Goal: Task Accomplishment & Management: Manage account settings

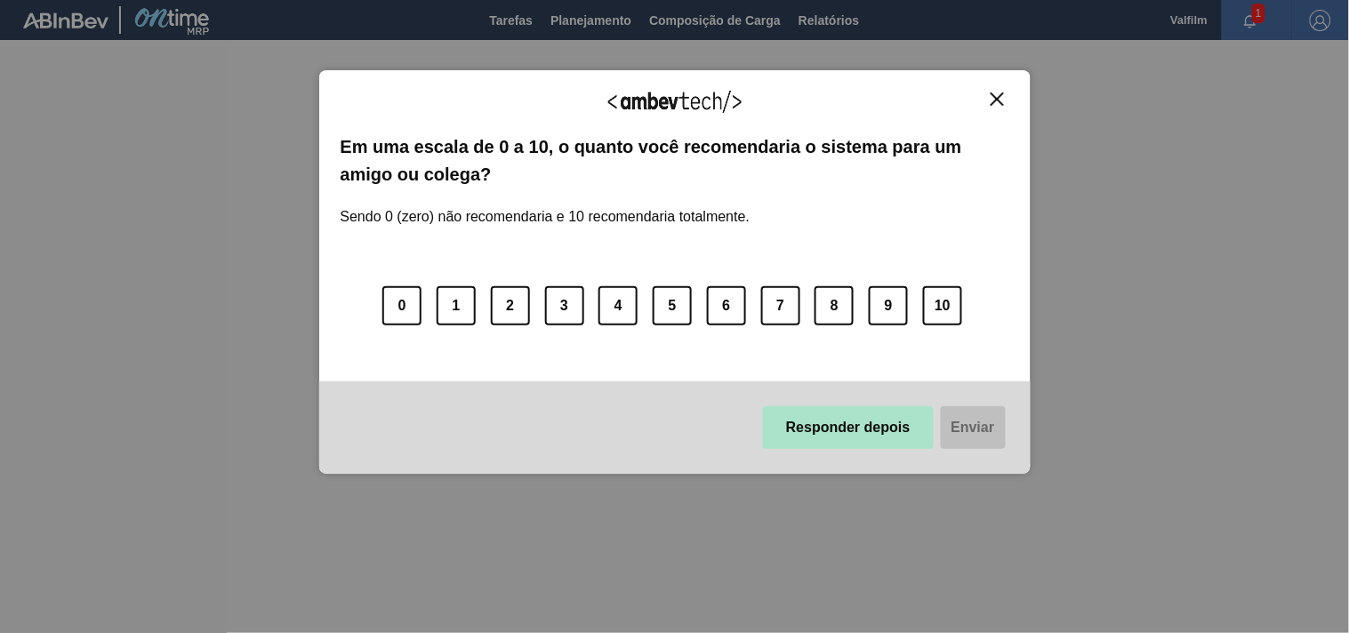
click at [870, 431] on button "Responder depois" at bounding box center [848, 427] width 171 height 43
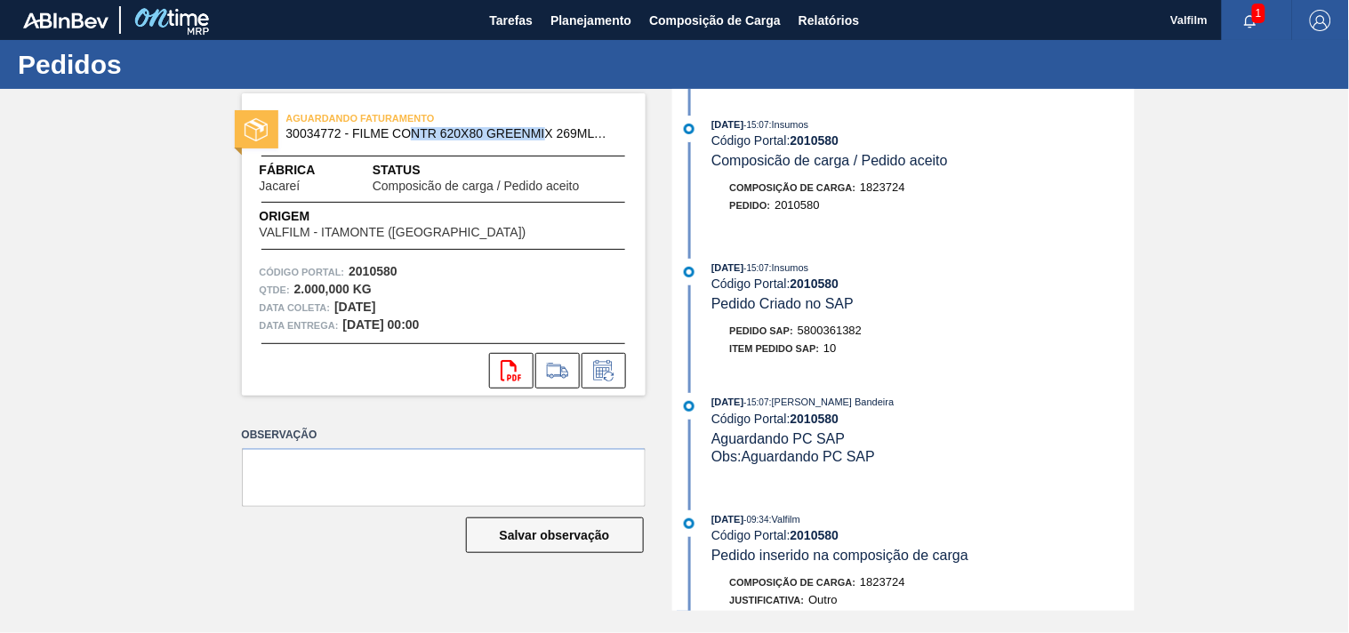
drag, startPoint x: 447, startPoint y: 138, endPoint x: 582, endPoint y: 139, distance: 134.3
click at [573, 139] on span "30034772 - FILME CONTR 620X80 GREENMIX 269ML HO" at bounding box center [447, 133] width 323 height 13
click at [582, 139] on span "30034772 - FILME CONTR 620X80 GREENMIX 269ML HO" at bounding box center [447, 133] width 323 height 13
drag, startPoint x: 375, startPoint y: 172, endPoint x: 552, endPoint y: 188, distance: 177.7
click at [527, 185] on div "Status Composicão de carga / Pedido aceito" at bounding box center [500, 177] width 255 height 32
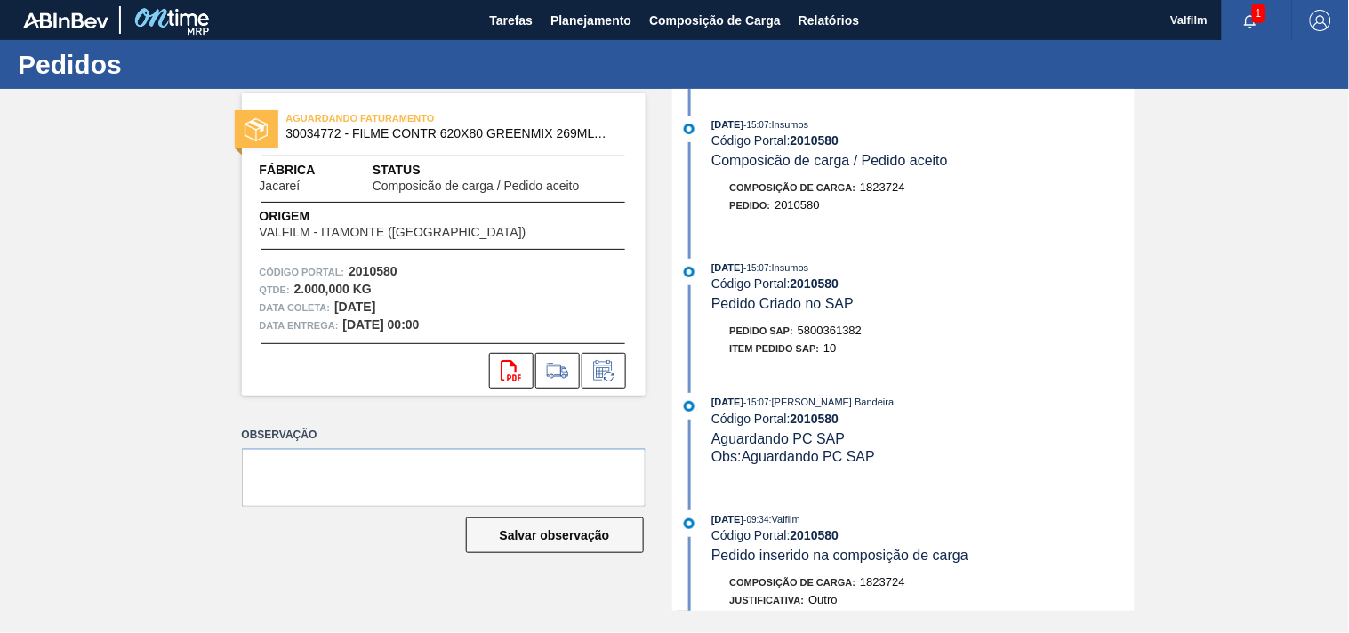
click at [552, 188] on span "Composicão de carga / Pedido aceito" at bounding box center [476, 186] width 207 height 13
drag, startPoint x: 842, startPoint y: 330, endPoint x: 919, endPoint y: 331, distance: 76.5
click at [919, 331] on div "Pedido SAP: 5800361382" at bounding box center [923, 331] width 422 height 18
copy span "5800361382"
click at [1017, 350] on div "Item pedido SAP: 10" at bounding box center [923, 349] width 422 height 18
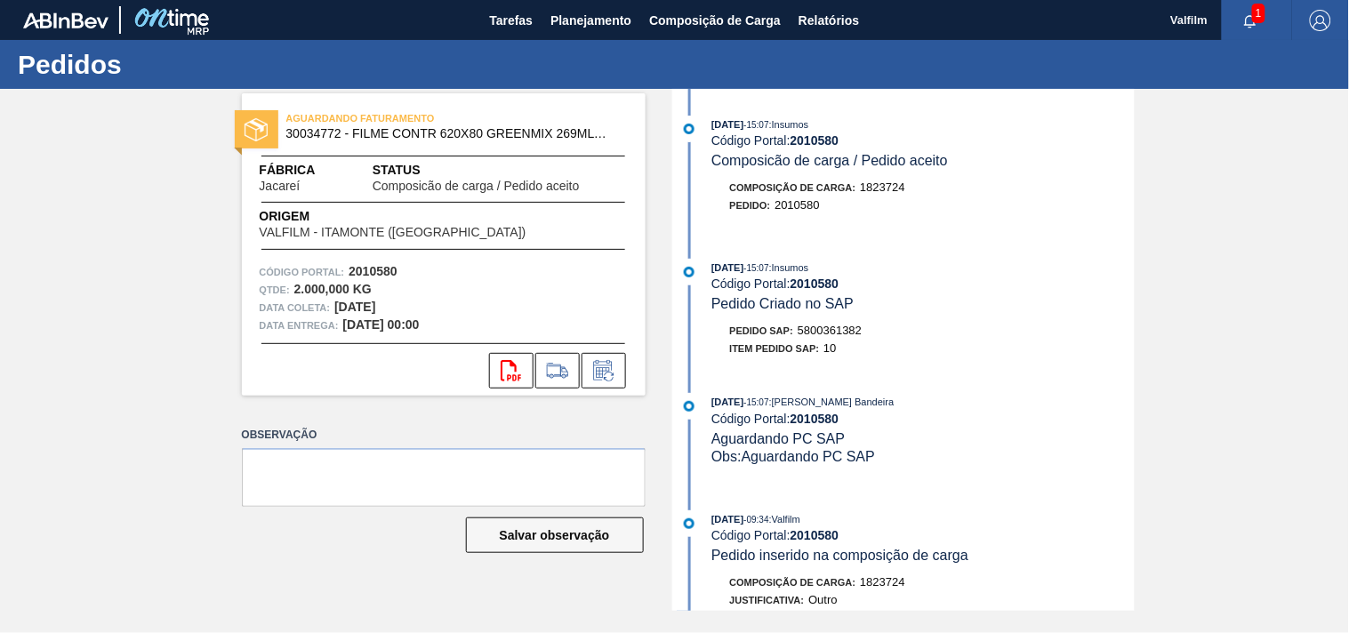
click at [838, 340] on div "Pedido SAP: 5800361382" at bounding box center [796, 331] width 132 height 18
drag, startPoint x: 841, startPoint y: 335, endPoint x: 859, endPoint y: 338, distance: 18.0
click at [859, 337] on span "5800361382" at bounding box center [830, 330] width 64 height 13
click at [872, 350] on div "Item pedido SAP: 10" at bounding box center [923, 349] width 422 height 18
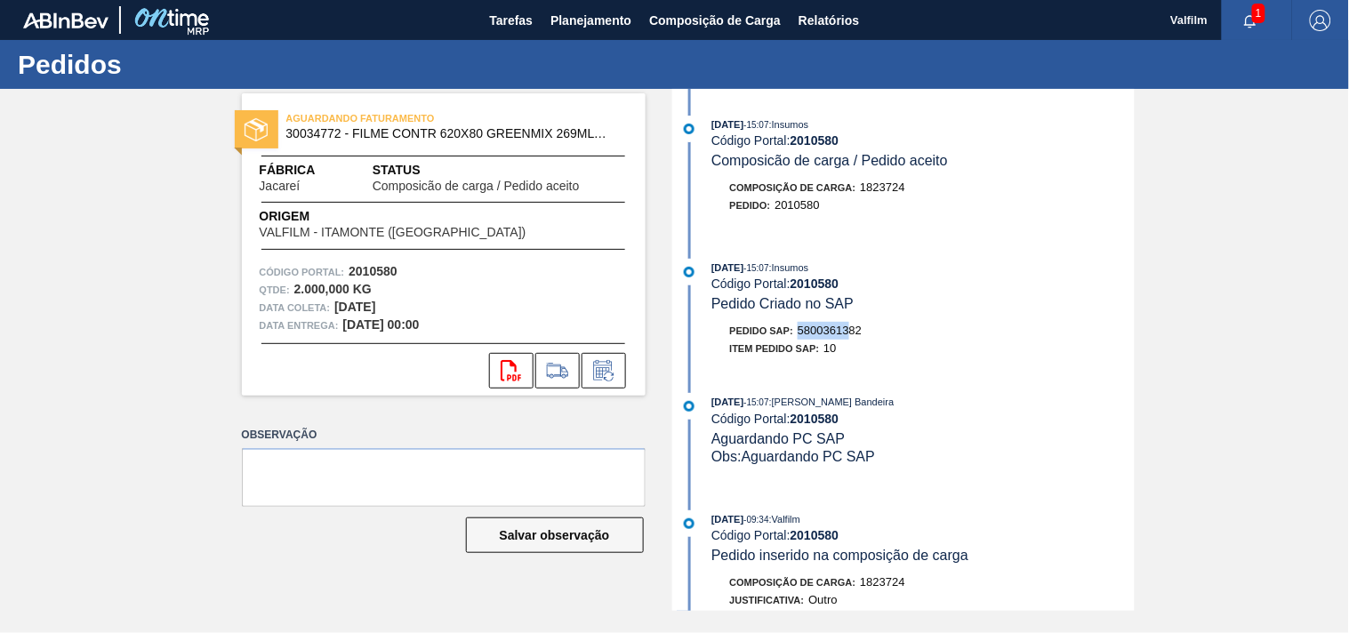
drag, startPoint x: 802, startPoint y: 335, endPoint x: 852, endPoint y: 335, distance: 49.8
click at [852, 335] on div "Pedido SAP: 5800361382" at bounding box center [796, 331] width 132 height 18
click at [852, 335] on span "5800361382" at bounding box center [830, 330] width 64 height 13
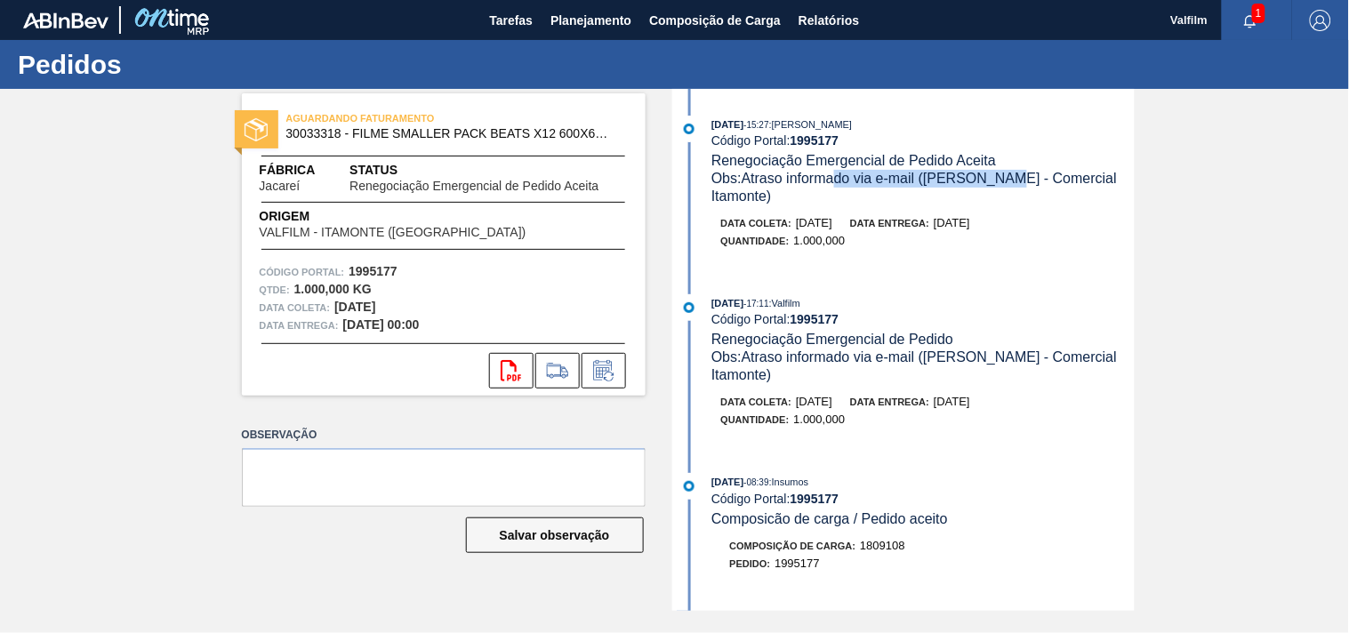
drag, startPoint x: 976, startPoint y: 179, endPoint x: 1017, endPoint y: 179, distance: 40.9
click at [1016, 179] on span "Obs: Atraso informado via e-mail ([PERSON_NAME] - Comercial Itamonte)" at bounding box center [916, 187] width 410 height 33
click at [1017, 179] on span "Obs: Atraso informado via e-mail (Ana Carolina - Comercial Itamonte)" at bounding box center [916, 187] width 410 height 33
click at [605, 363] on icon at bounding box center [604, 370] width 28 height 21
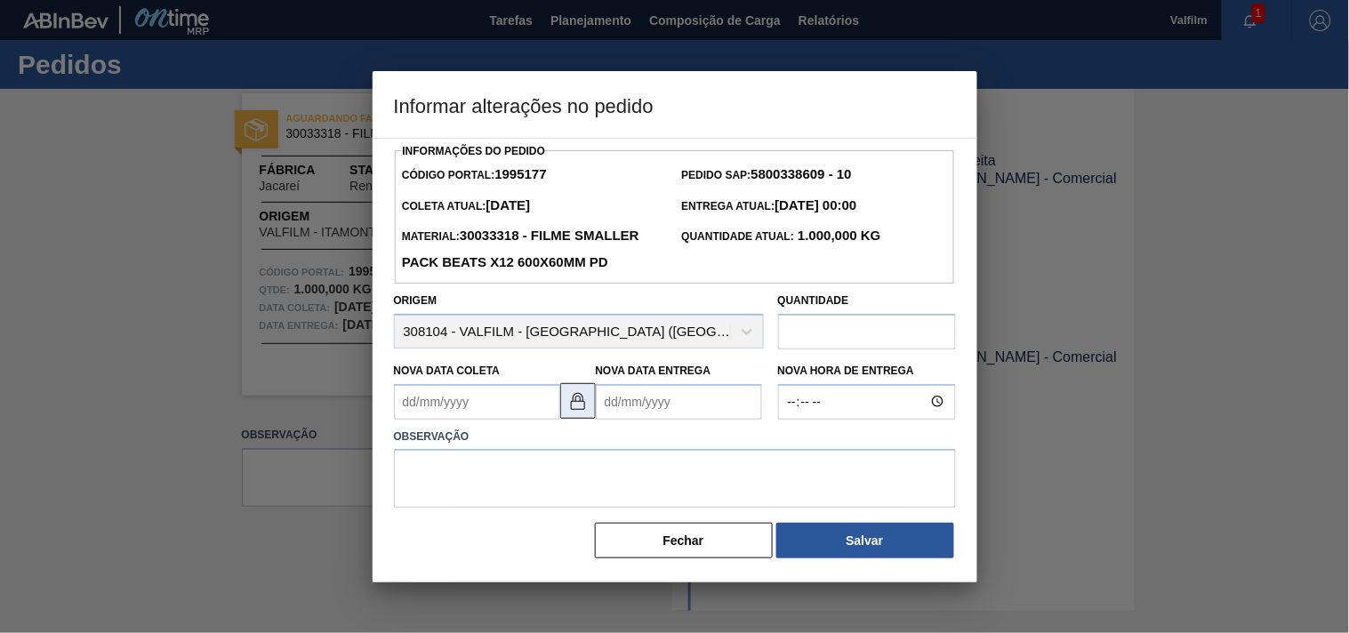
click at [580, 412] on img at bounding box center [577, 400] width 21 height 21
click at [508, 418] on Coleta1995177 "Nova Data Coleta" at bounding box center [477, 402] width 166 height 36
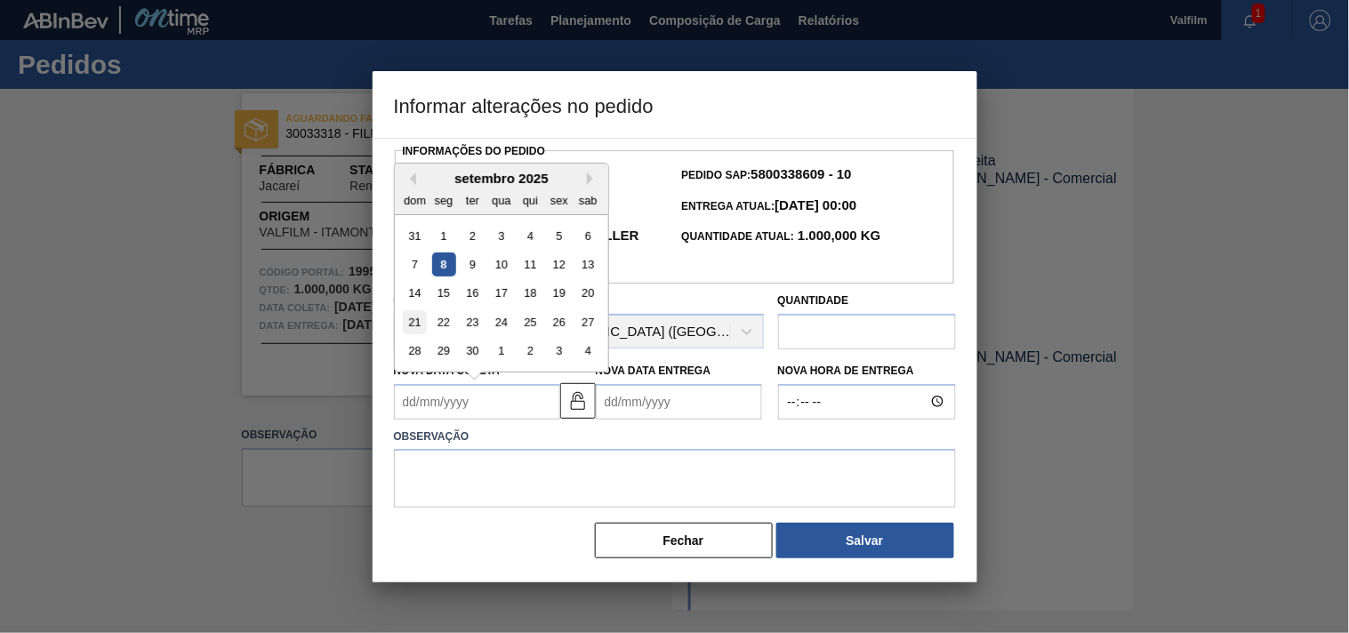
click at [420, 334] on div "21" at bounding box center [415, 322] width 24 height 24
type Coleta1995177 "21/09/2025"
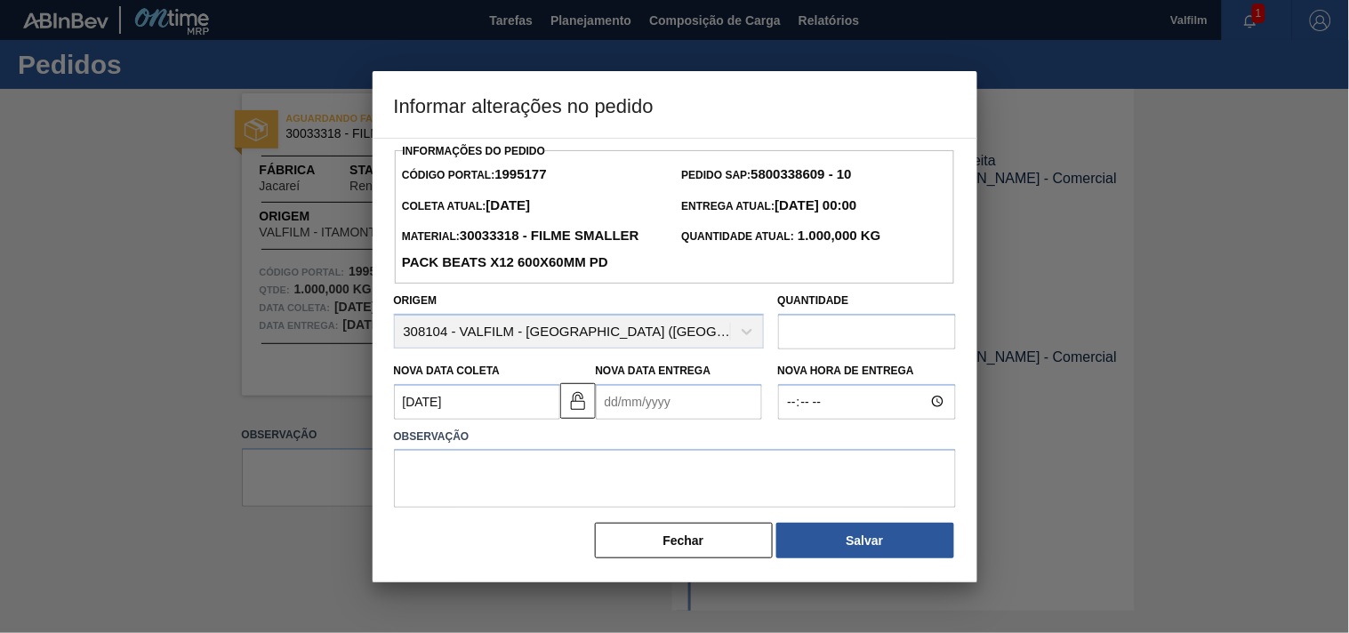
click at [614, 420] on Entrega1995177 "Nova Data Entrega" at bounding box center [679, 402] width 166 height 36
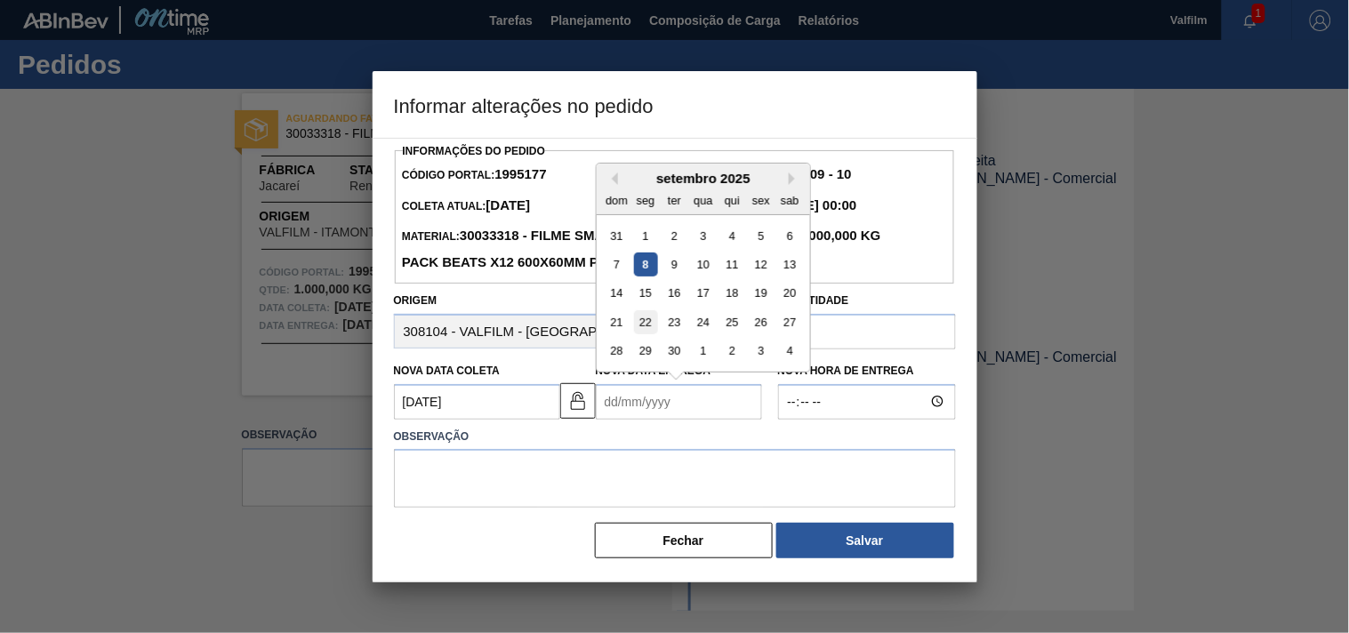
click at [643, 334] on div "22" at bounding box center [645, 322] width 24 height 24
type Entrega1995177 "22/09/2025"
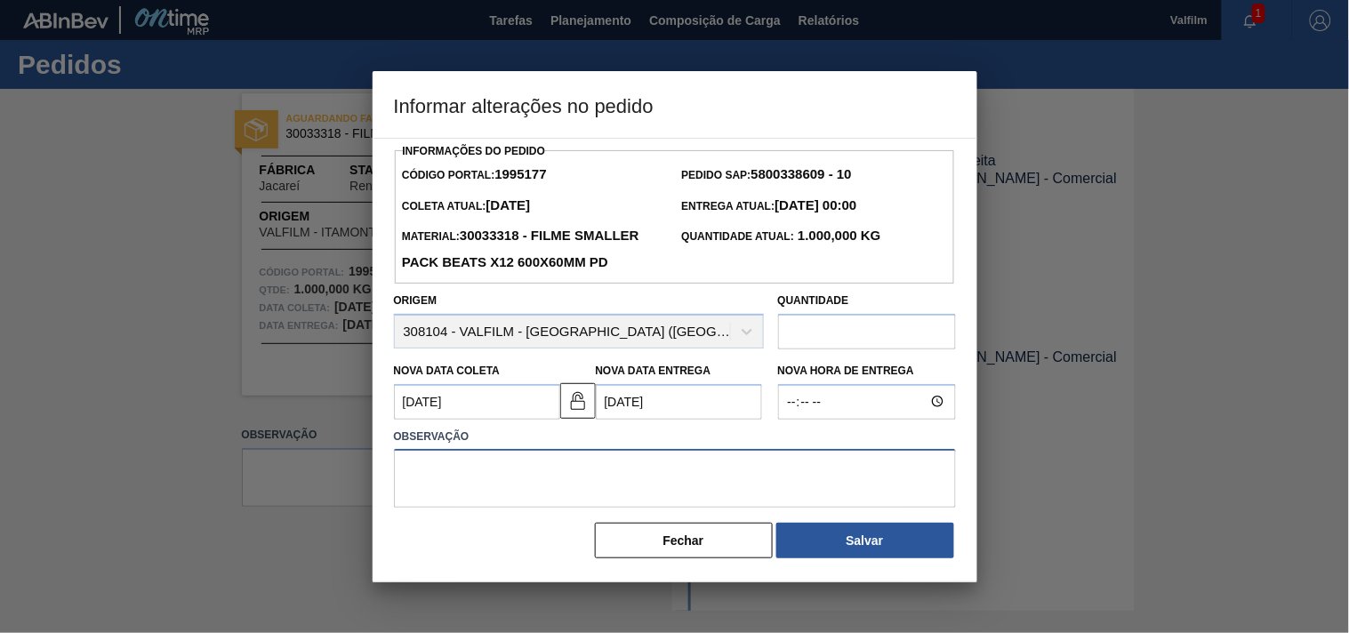
click at [641, 486] on textarea at bounding box center [675, 478] width 562 height 59
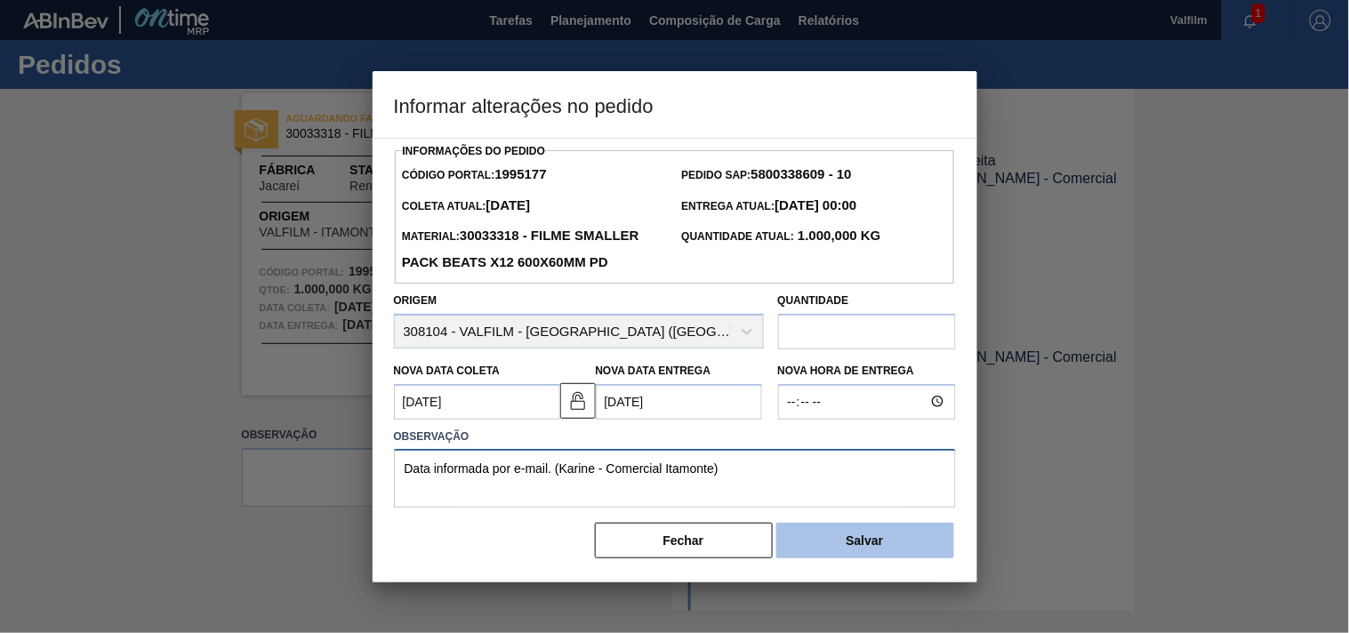
type textarea "Data informada por e-mail. (Karine - Comercial Itamonte)"
click at [825, 534] on button "Salvar" at bounding box center [865, 541] width 178 height 36
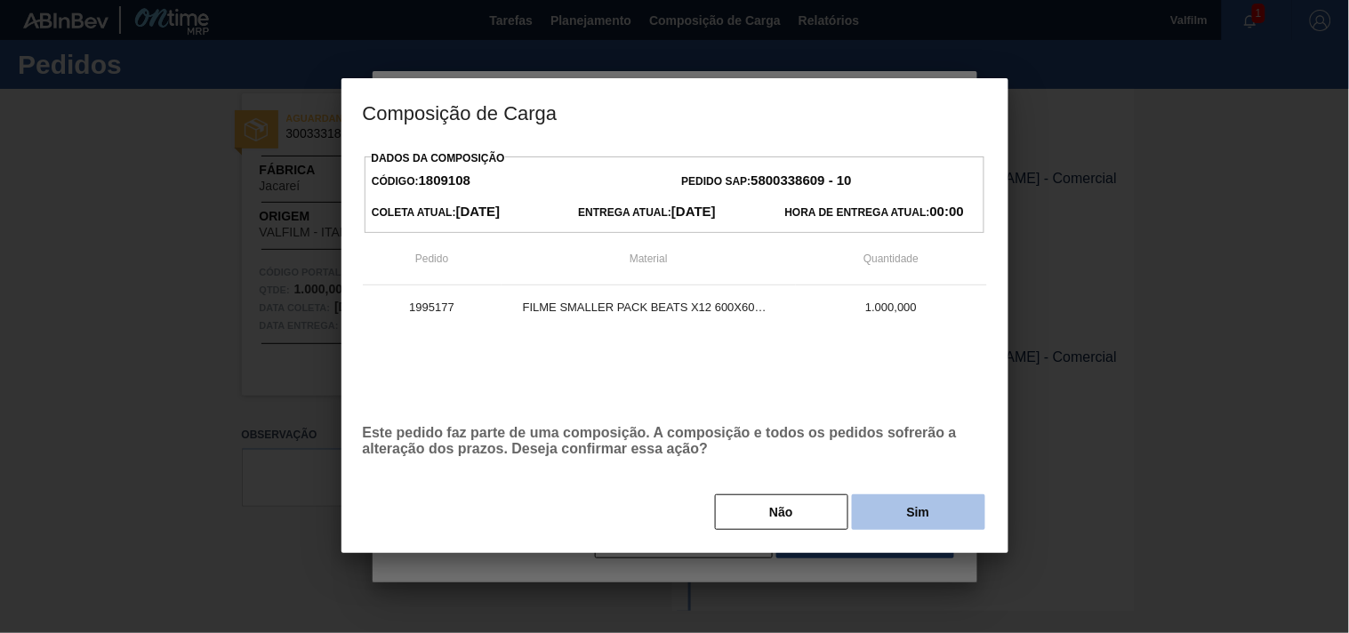
click at [903, 499] on button "Sim" at bounding box center [918, 512] width 133 height 36
